Goal: Complete application form

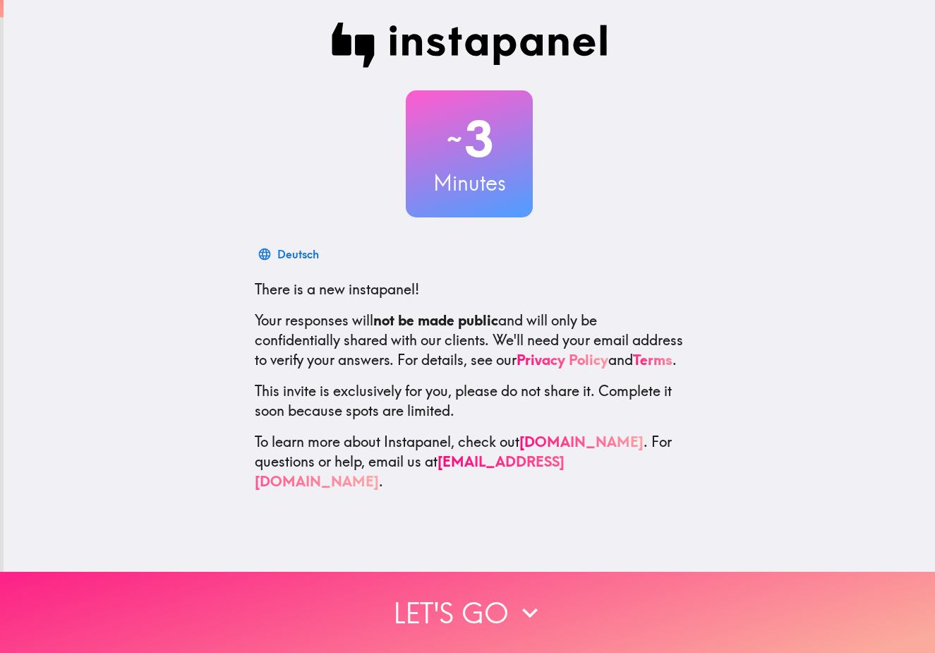
click at [474, 598] on button "Let's go" at bounding box center [467, 612] width 935 height 81
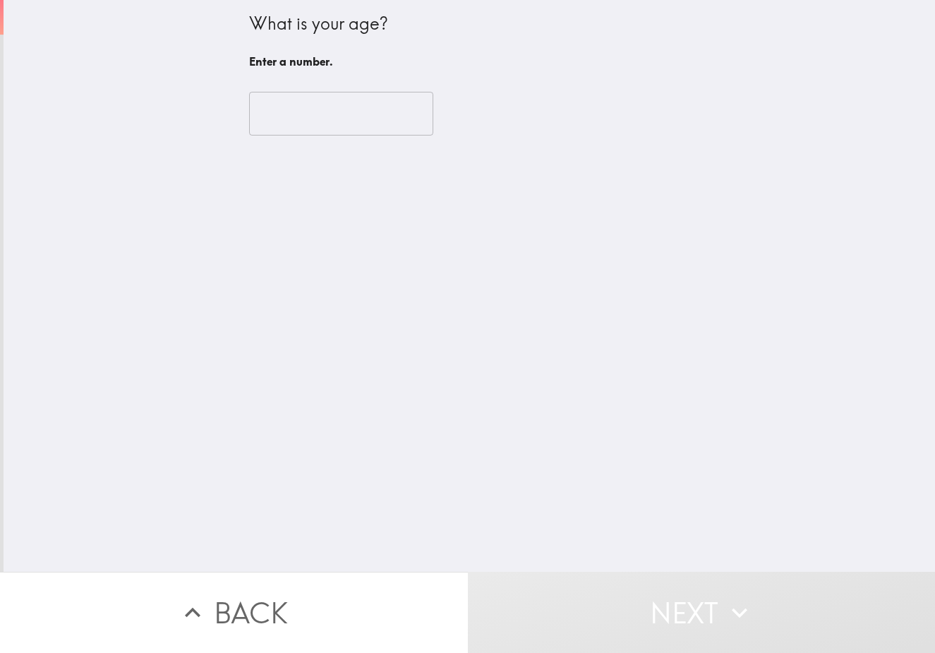
click at [274, 116] on input "number" at bounding box center [341, 114] width 184 height 44
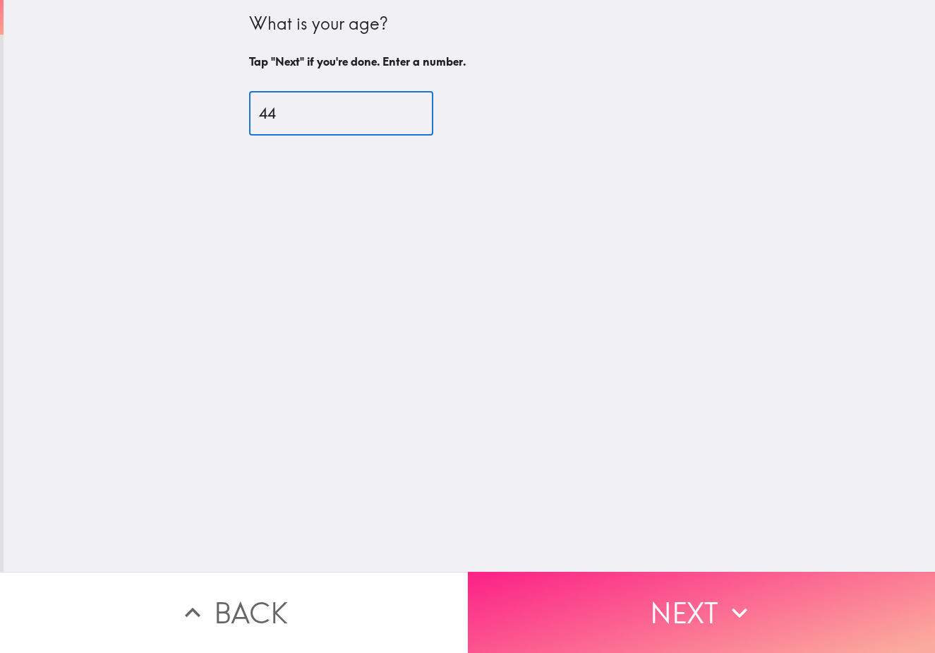
type input "44"
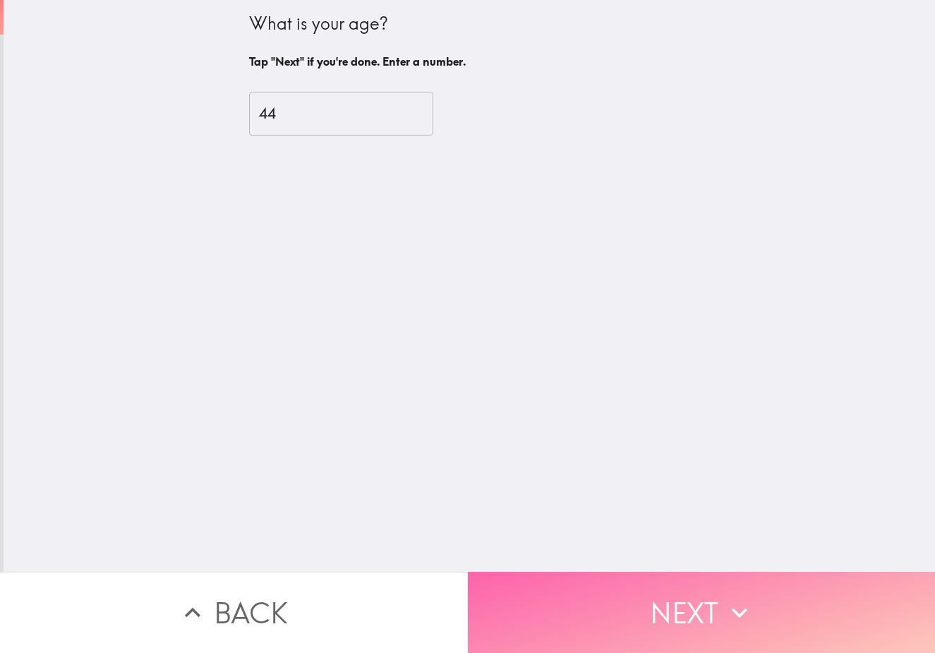
click at [668, 592] on button "Next" at bounding box center [702, 612] width 468 height 81
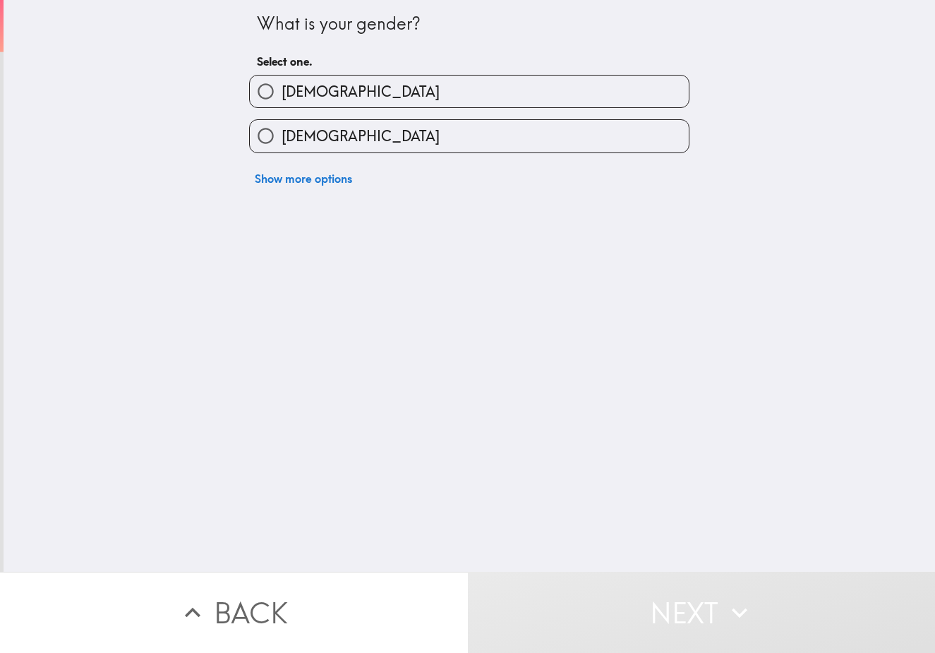
click at [298, 92] on span "[DEMOGRAPHIC_DATA]" at bounding box center [361, 92] width 158 height 20
click at [282, 92] on input "[DEMOGRAPHIC_DATA]" at bounding box center [266, 91] width 32 height 32
radio input "true"
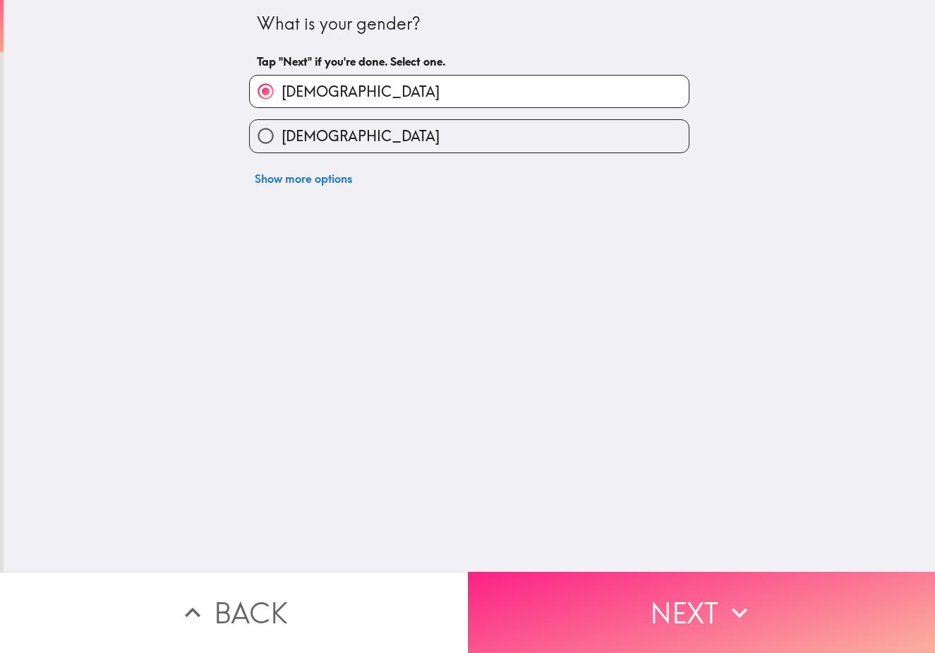
click at [627, 587] on button "Next" at bounding box center [702, 612] width 468 height 81
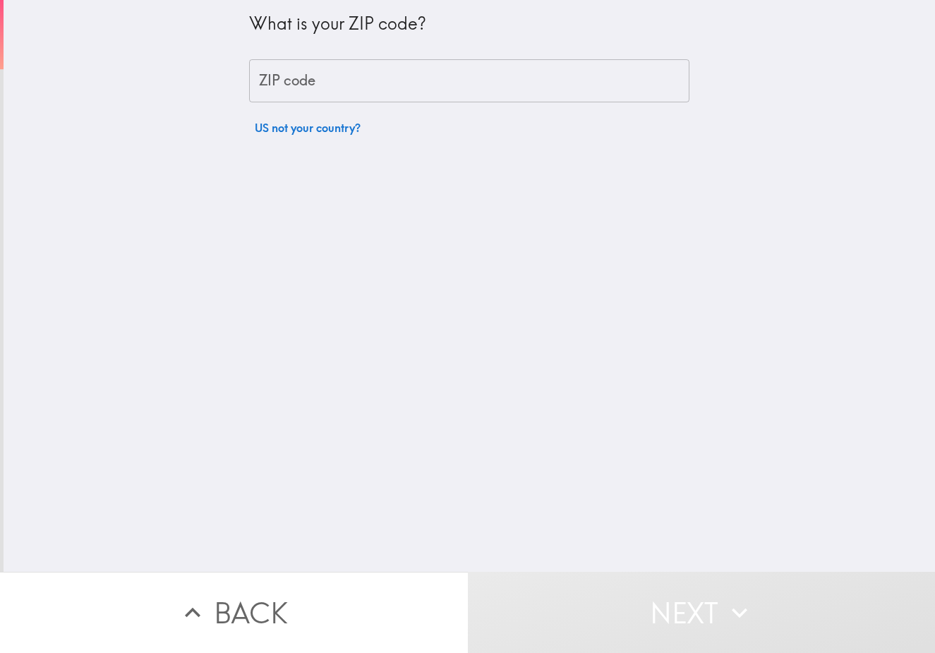
click at [299, 81] on input "ZIP code" at bounding box center [469, 81] width 440 height 44
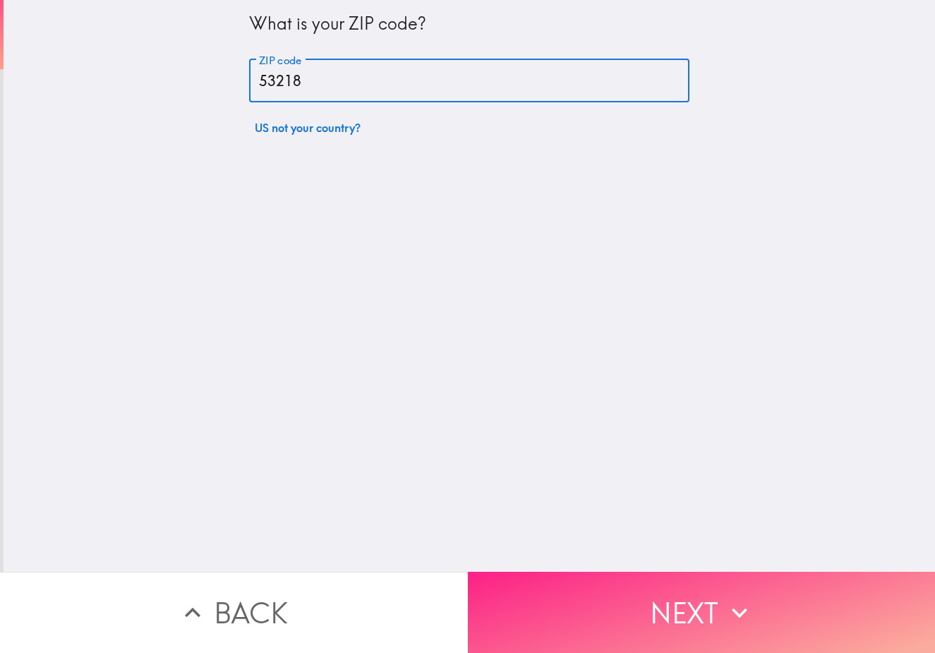
type input "53218"
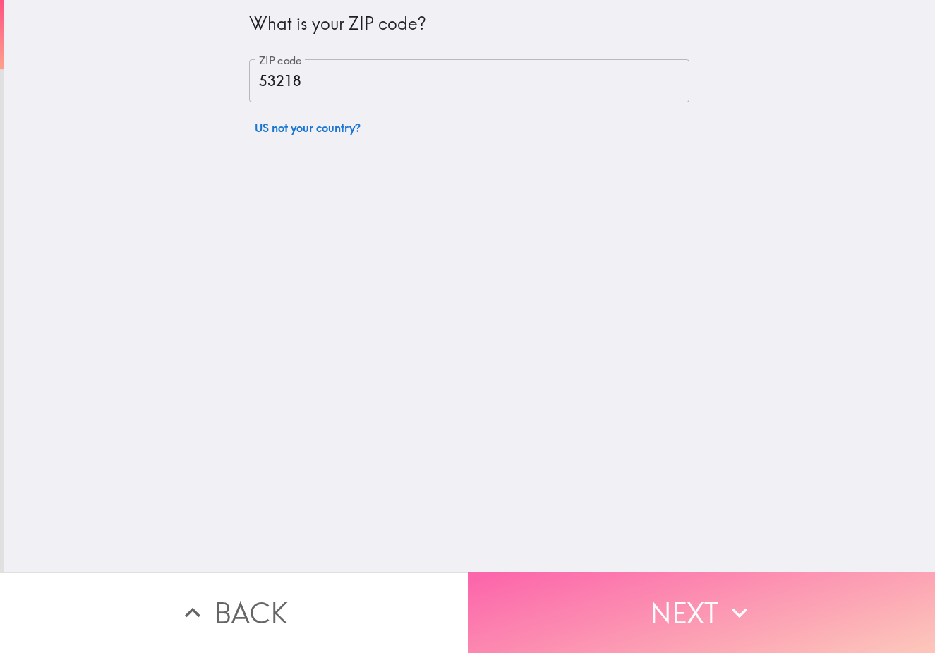
click at [627, 596] on button "Next" at bounding box center [702, 612] width 468 height 81
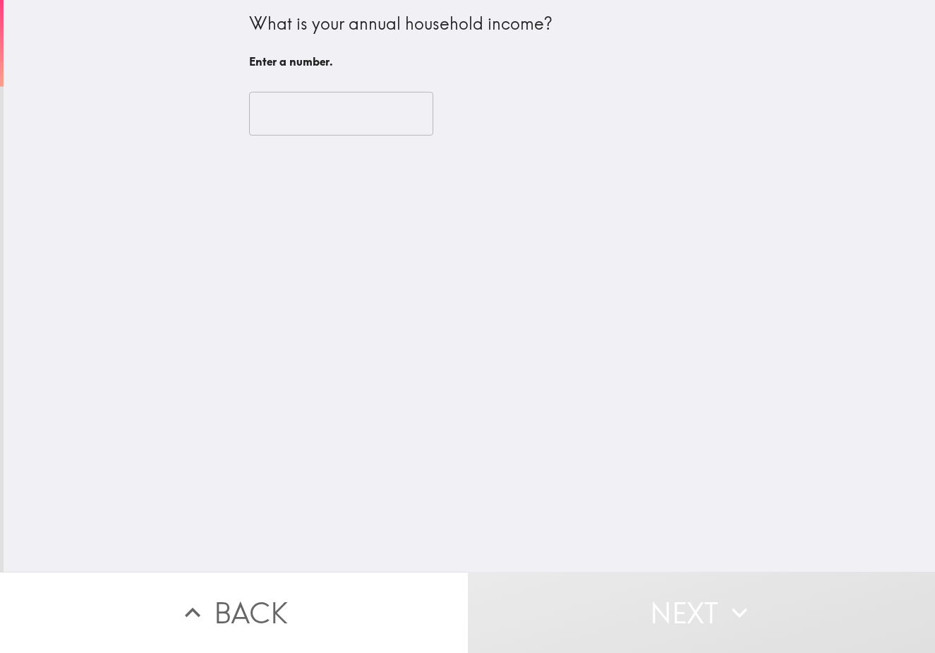
click at [329, 107] on input "number" at bounding box center [341, 114] width 184 height 44
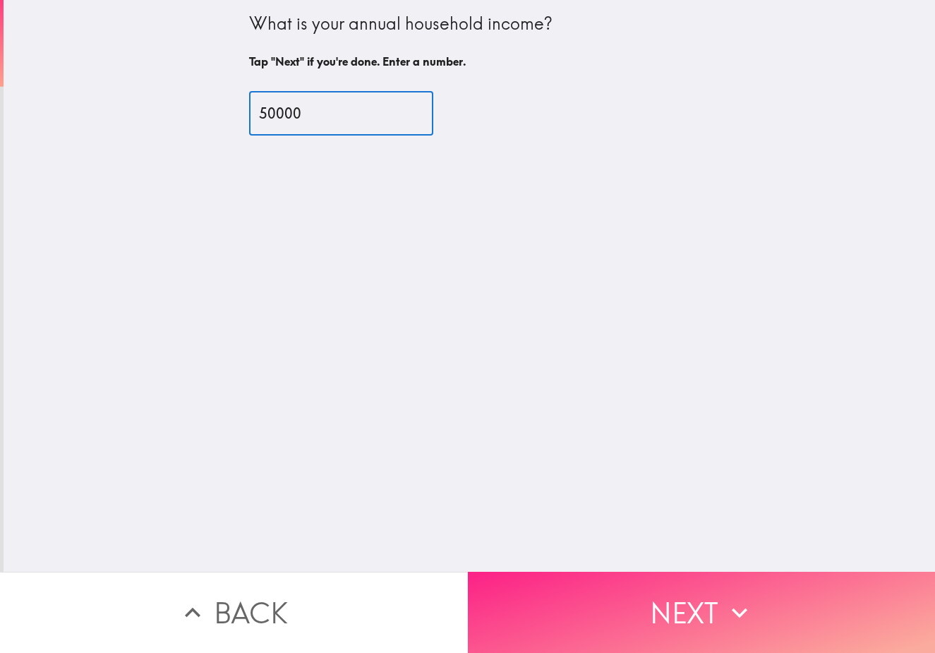
type input "50000"
click at [624, 588] on button "Next" at bounding box center [702, 612] width 468 height 81
